Goal: Navigation & Orientation: Find specific page/section

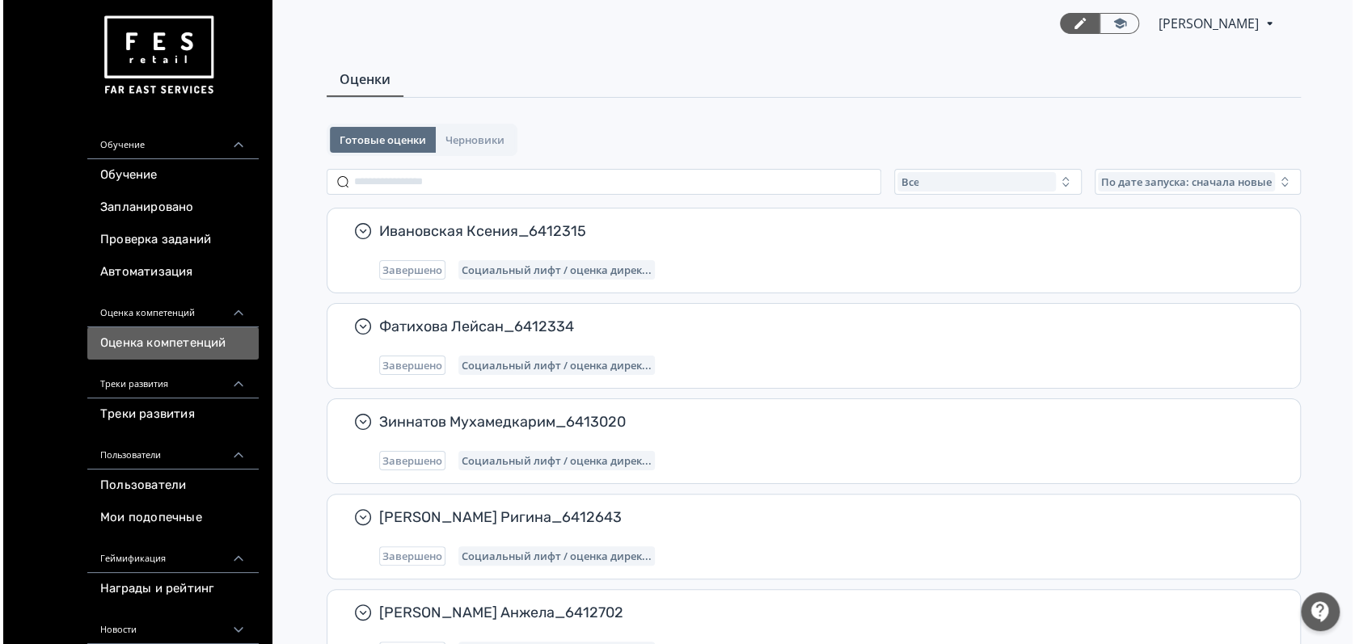
scroll to position [81, 0]
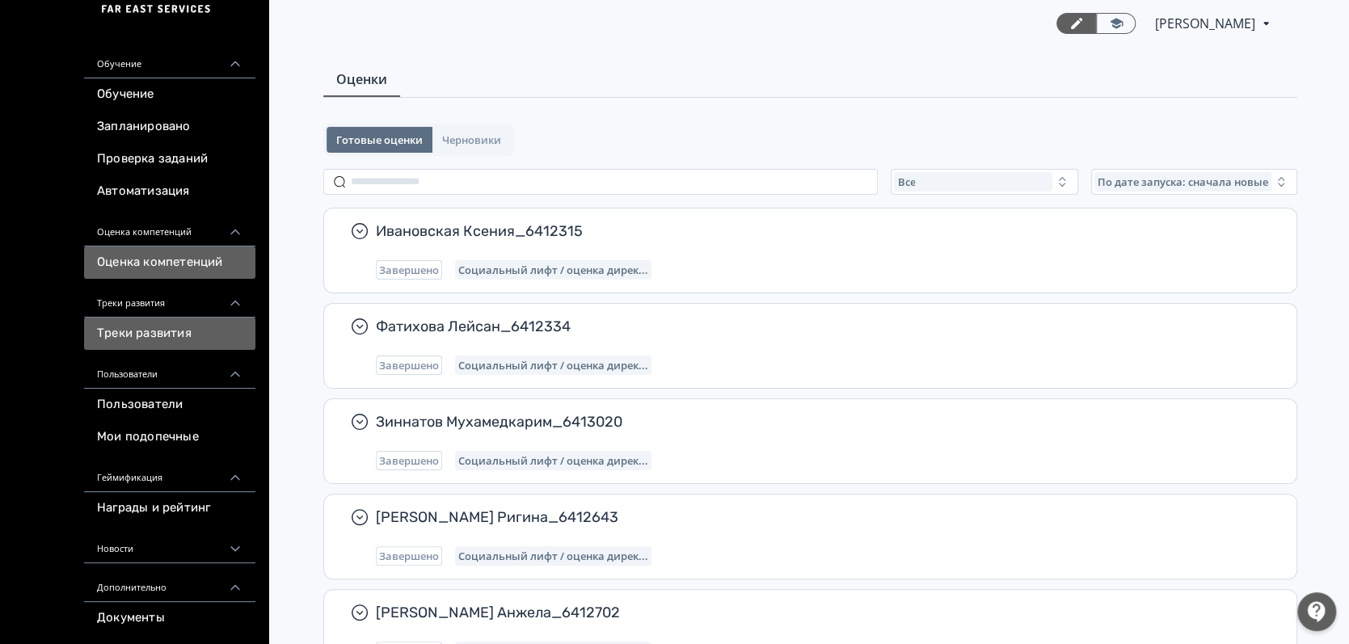
click at [165, 335] on link "Треки развития" at bounding box center [169, 334] width 171 height 32
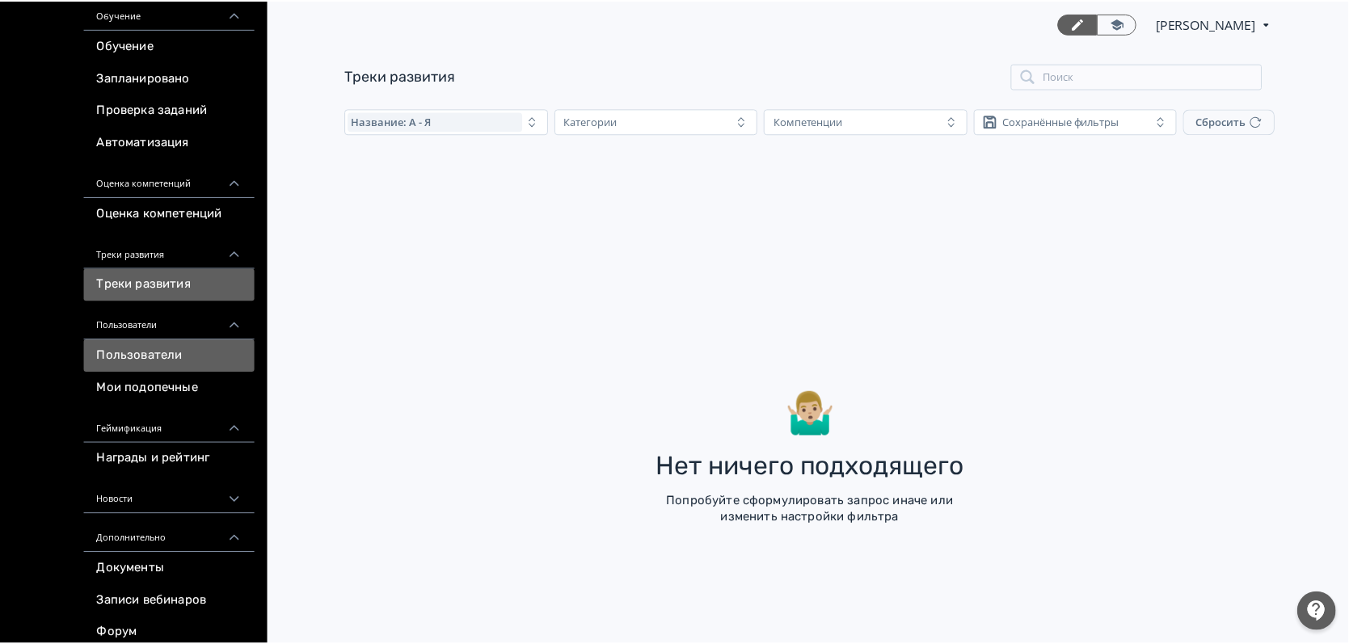
scroll to position [101, 0]
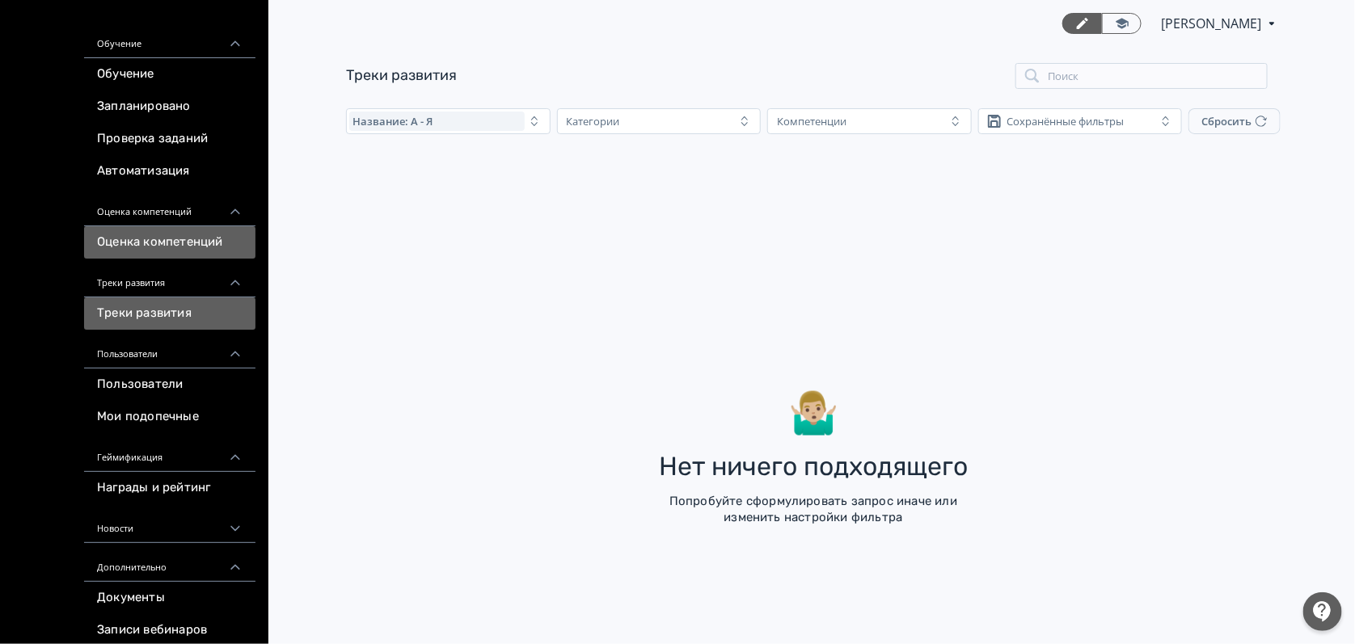
click at [179, 251] on link "Оценка компетенций" at bounding box center [169, 242] width 171 height 32
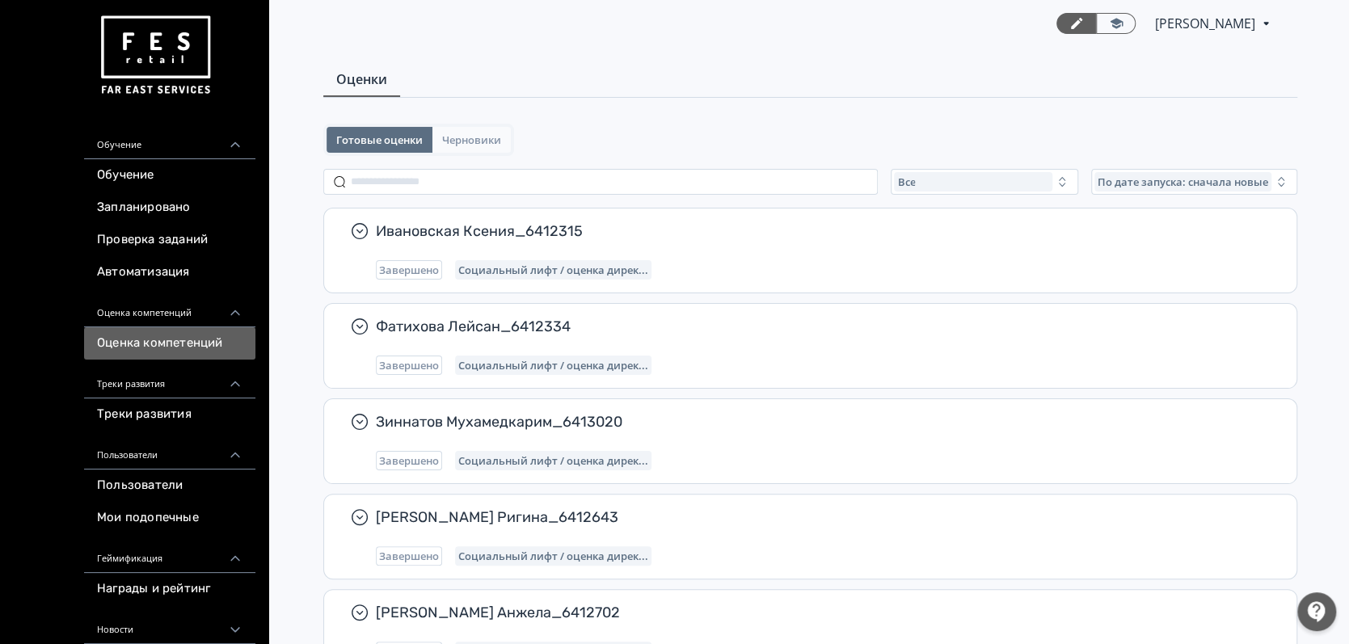
click at [454, 140] on span "Черновики" at bounding box center [471, 139] width 59 height 13
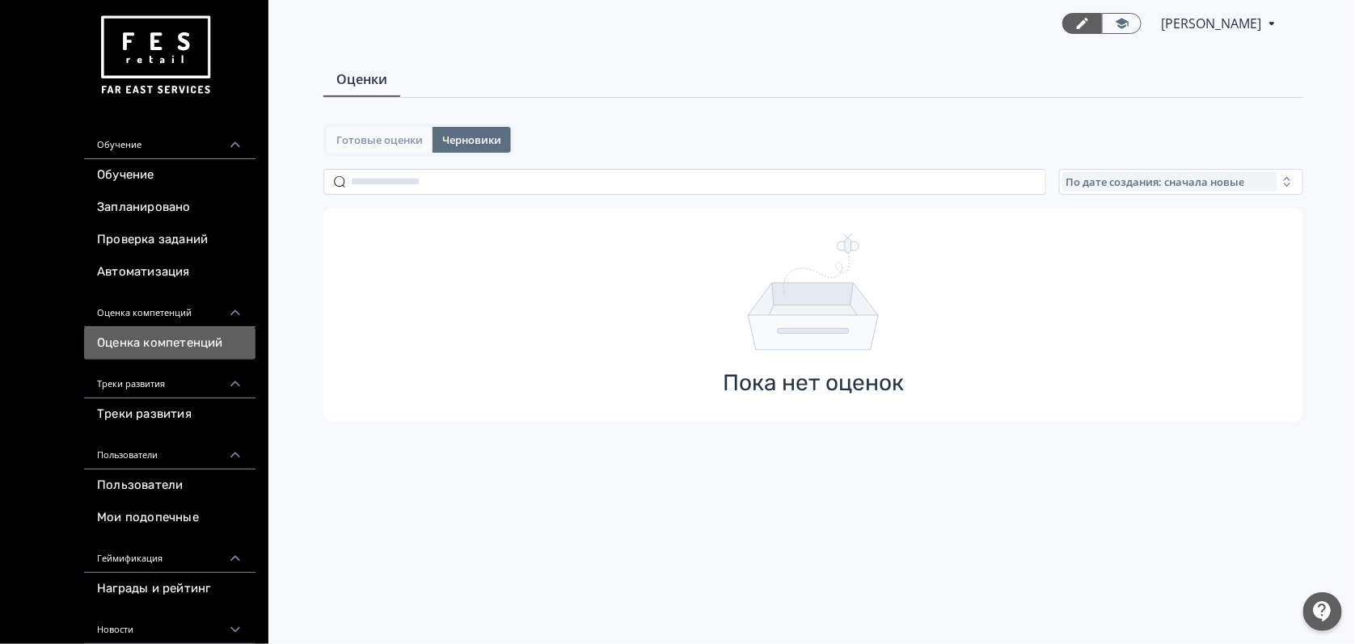
click at [410, 145] on span "Готовые оценки" at bounding box center [379, 139] width 87 height 13
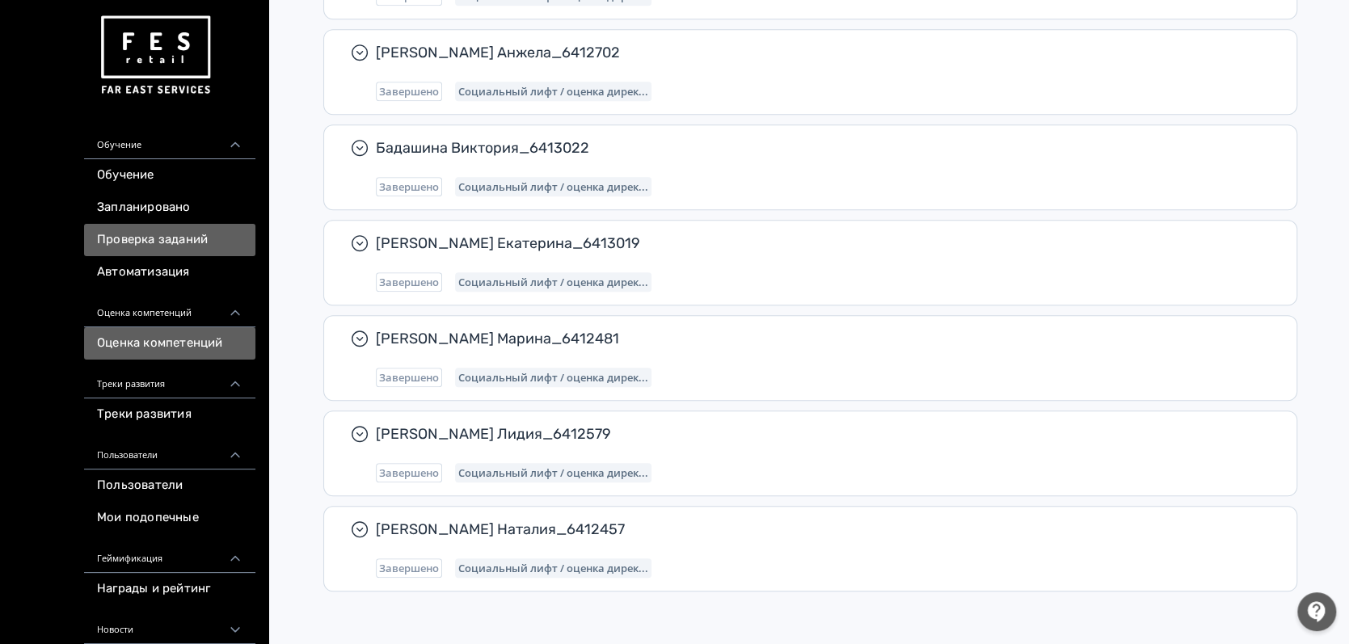
click at [151, 247] on link "Проверка заданий" at bounding box center [169, 240] width 171 height 32
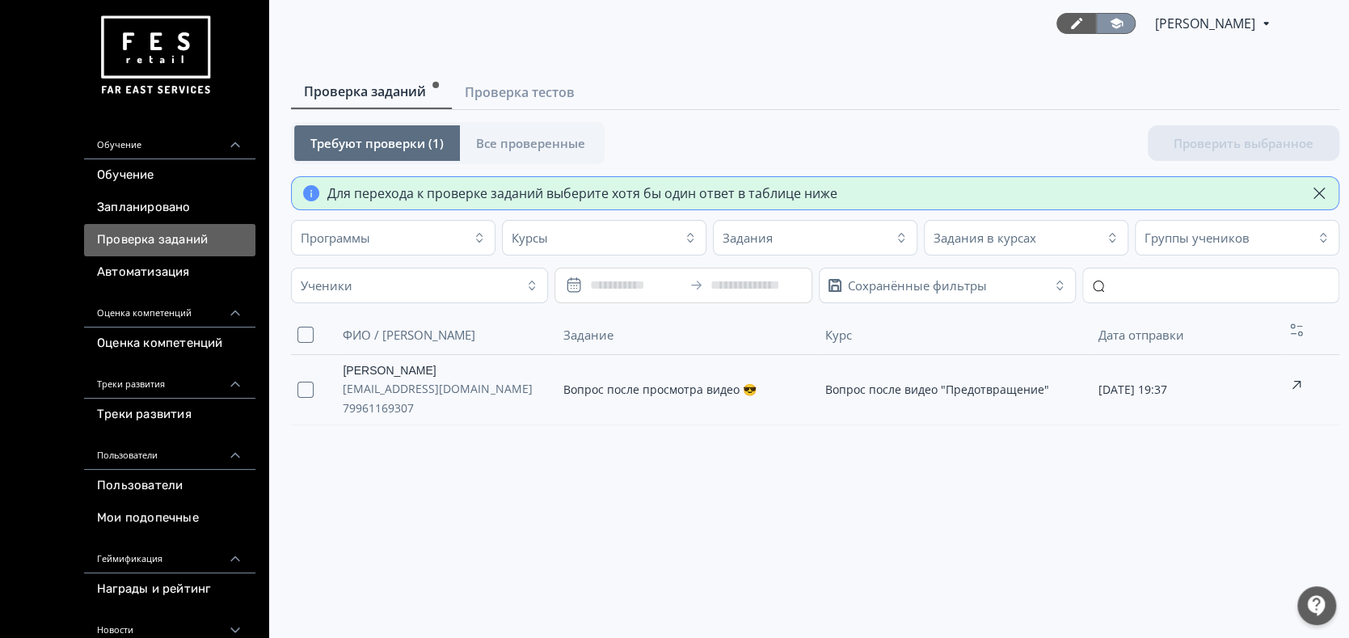
click at [1109, 24] on icon at bounding box center [1116, 23] width 15 height 15
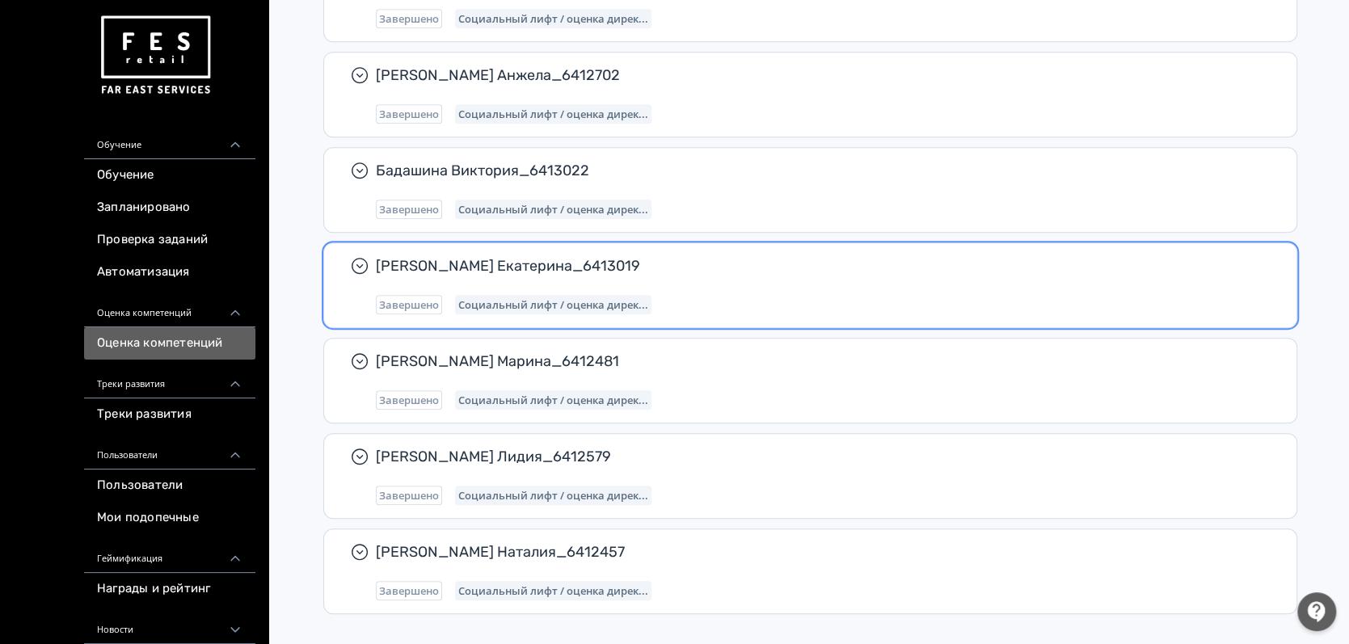
scroll to position [560, 0]
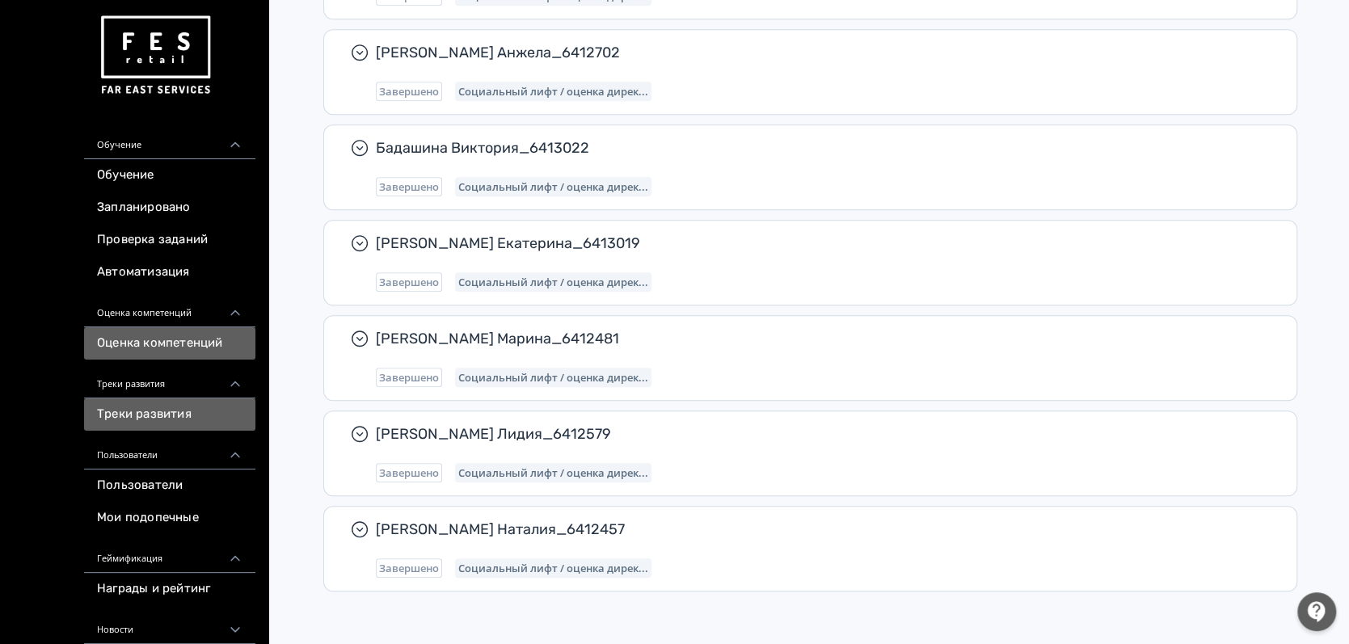
click at [169, 411] on link "Треки развития" at bounding box center [169, 415] width 171 height 32
